Goal: Entertainment & Leisure: Browse casually

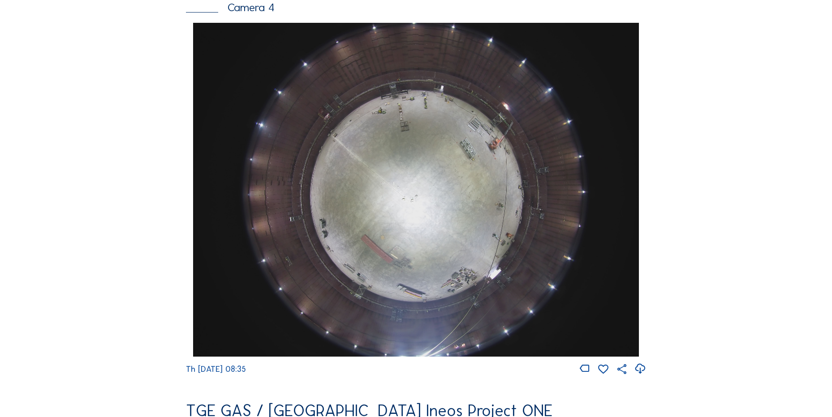
scroll to position [851, 0]
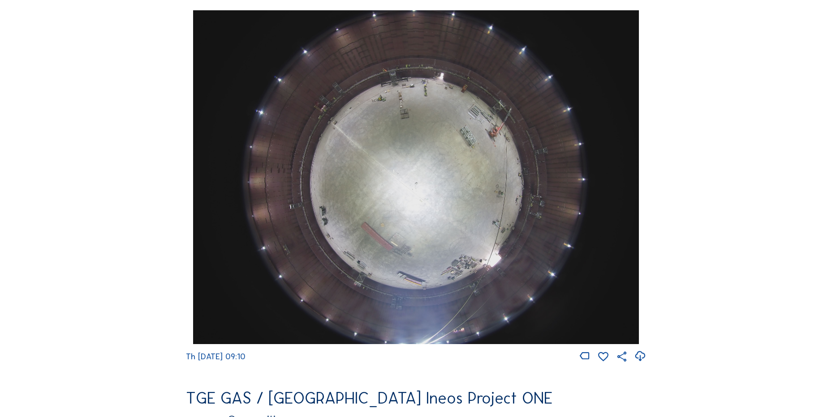
scroll to position [896, 0]
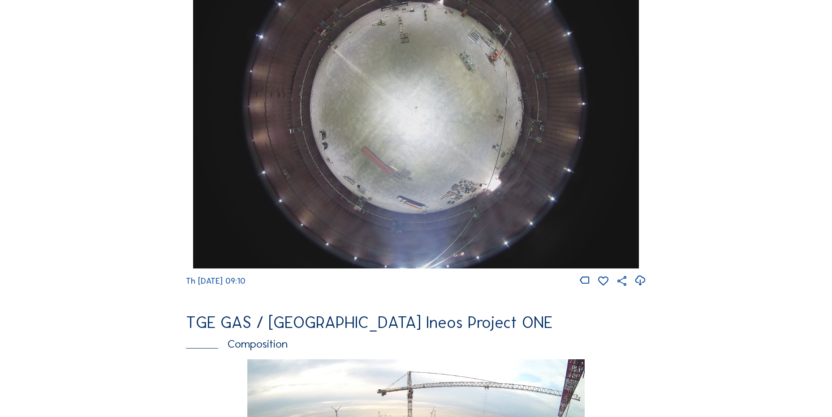
click at [339, 123] on img at bounding box center [415, 102] width 445 height 334
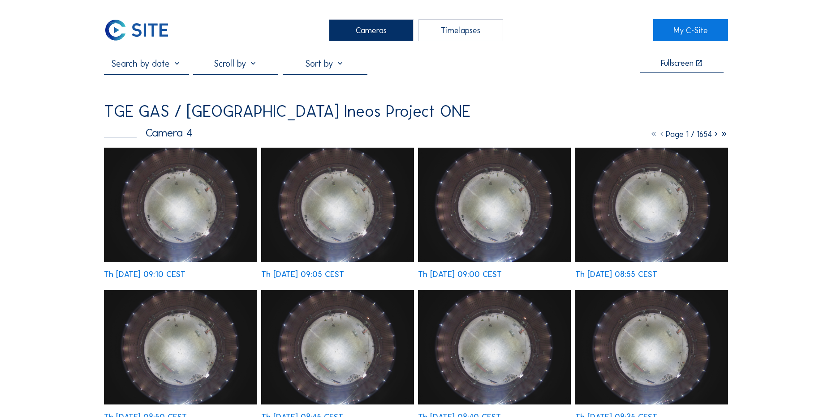
click at [176, 170] on img at bounding box center [180, 205] width 153 height 115
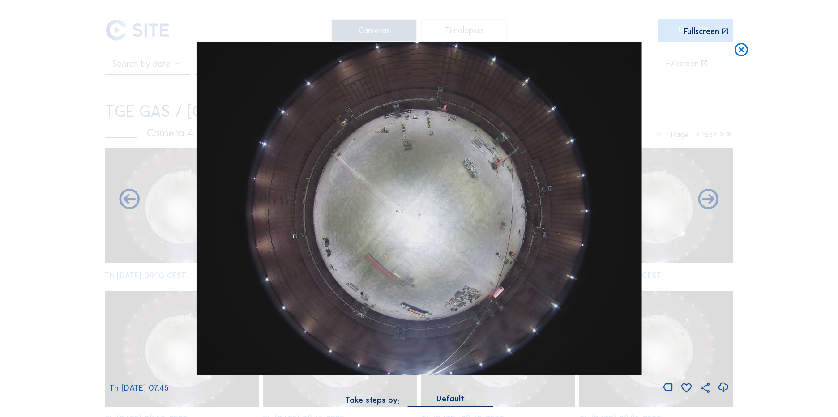
click at [746, 55] on icon at bounding box center [741, 50] width 16 height 17
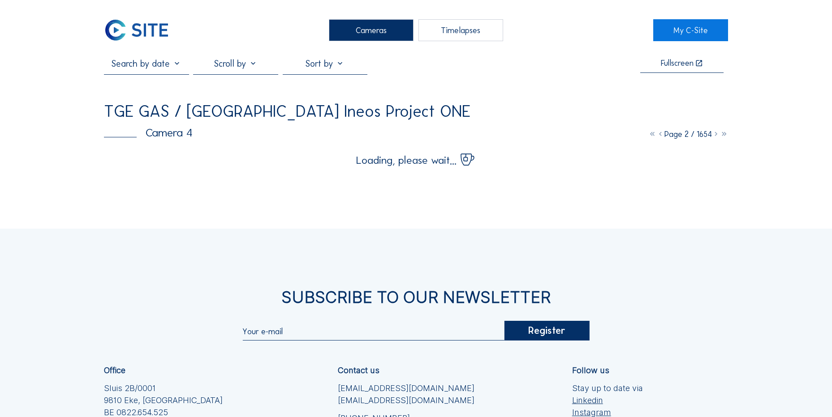
click at [160, 28] on img at bounding box center [136, 30] width 65 height 22
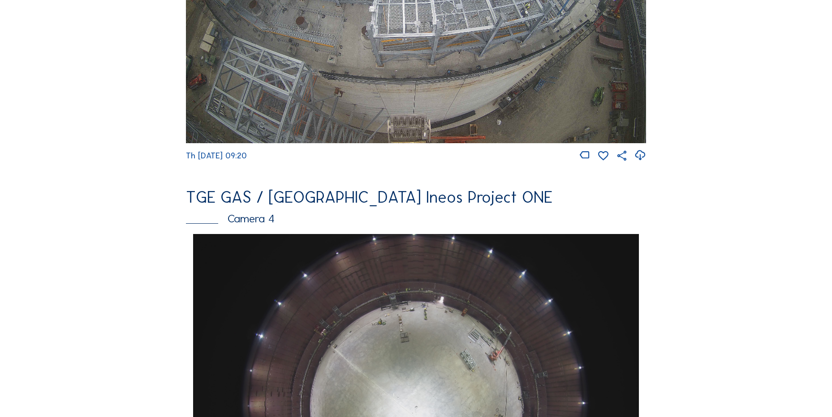
scroll to position [448, 0]
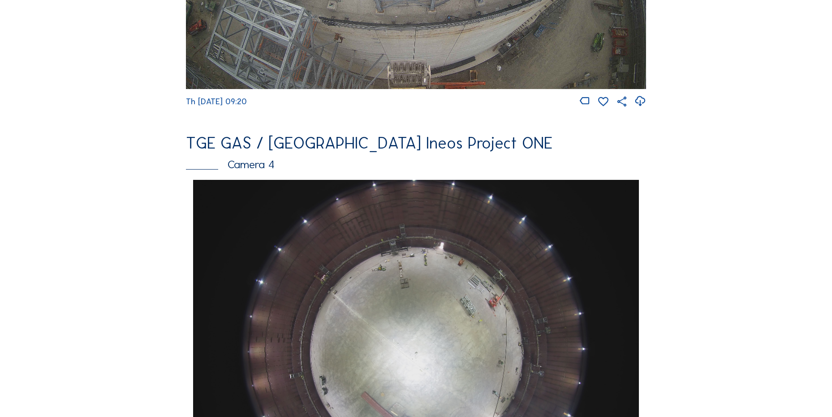
scroll to position [716, 0]
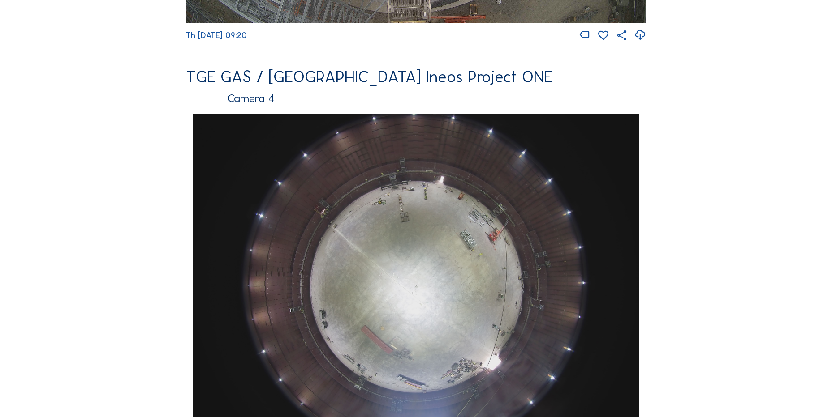
click at [88, 162] on div "Cameras Timelapses My C-Site Feed Photo Show Map Search Fullscreen TGE GAS / [G…" at bounding box center [416, 284] width 832 height 2001
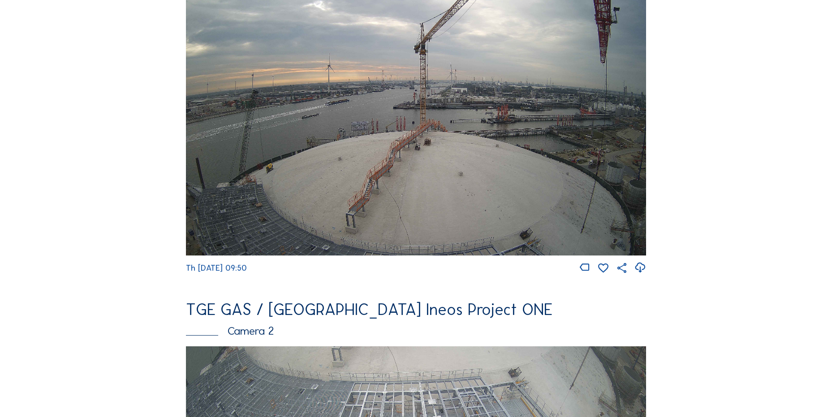
scroll to position [358, 0]
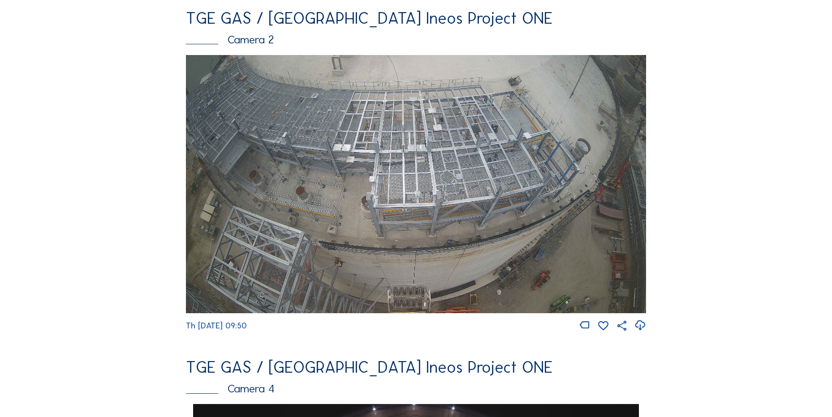
scroll to position [448, 0]
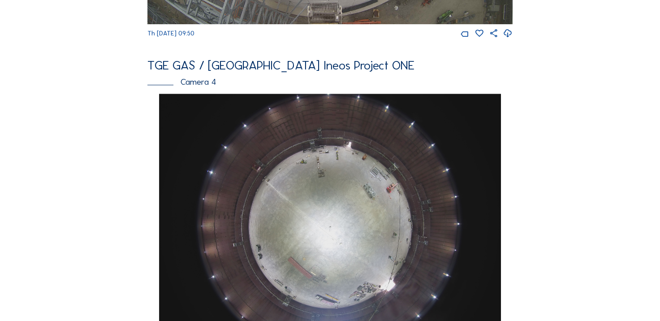
scroll to position [761, 0]
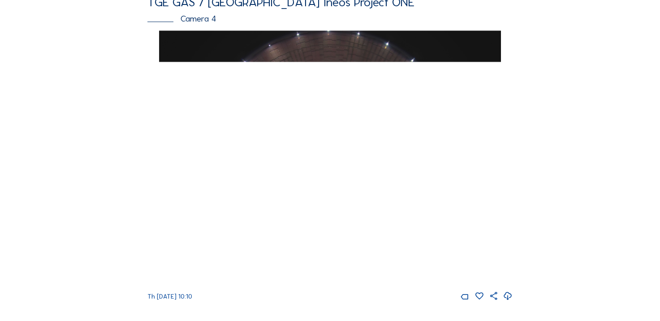
scroll to position [656, 0]
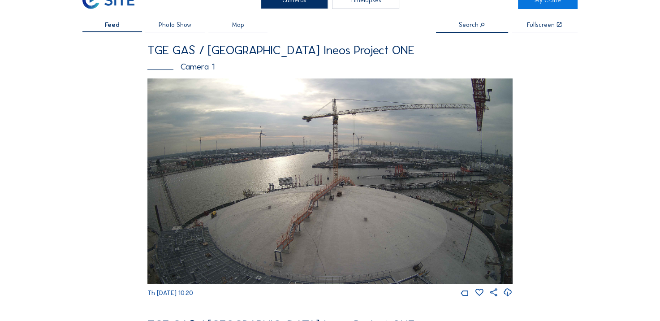
scroll to position [45, 0]
